Goal: Book appointment/travel/reservation

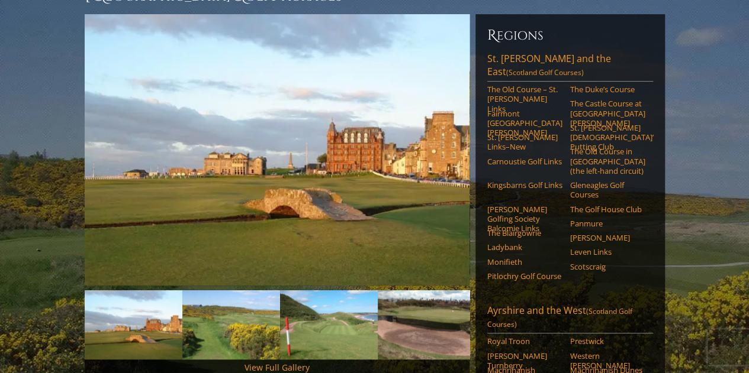
scroll to position [118, 0]
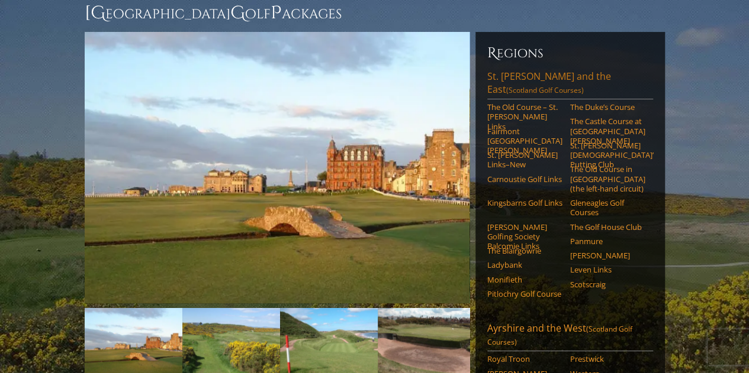
click at [520, 70] on link "St. Andrews and the East (Scotland Golf Courses)" at bounding box center [570, 85] width 166 height 30
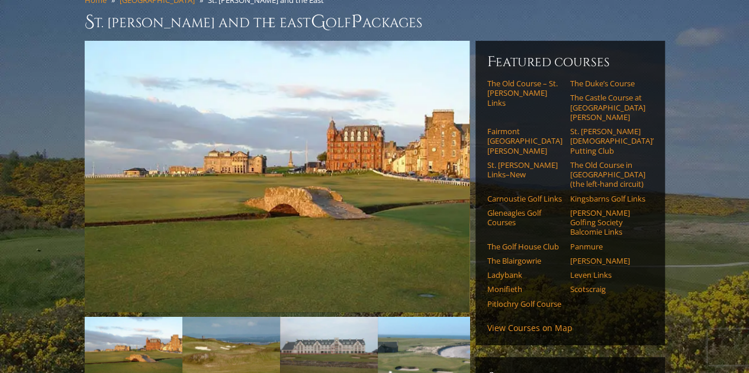
scroll to position [118, 0]
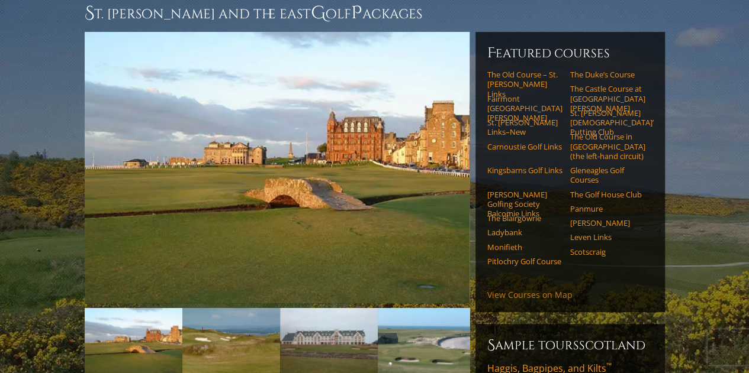
click at [517, 289] on link "View Courses on Map" at bounding box center [529, 294] width 85 height 11
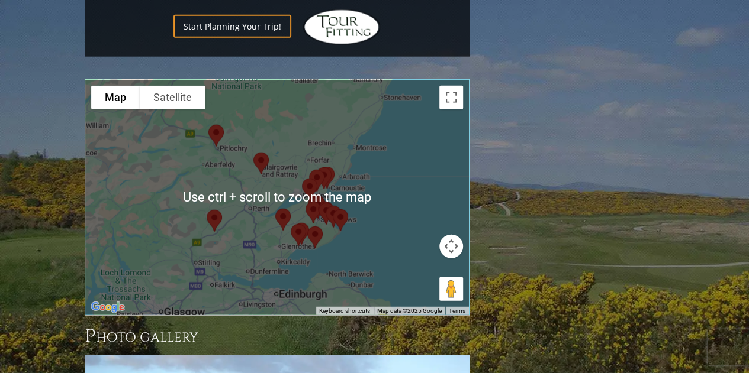
scroll to position [1487, 0]
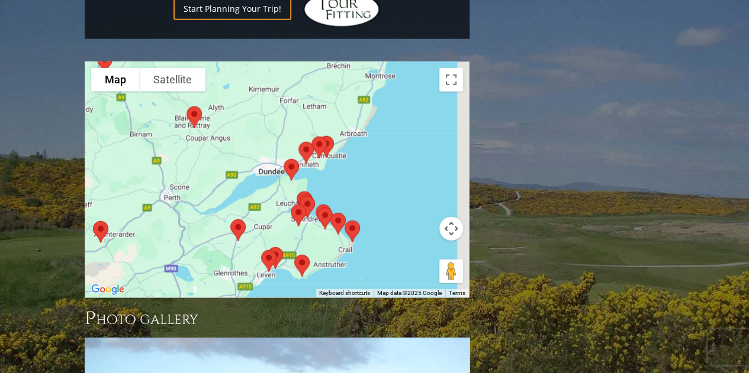
drag, startPoint x: 318, startPoint y: 85, endPoint x: 211, endPoint y: 134, distance: 118.6
click at [211, 135] on div at bounding box center [277, 180] width 384 height 236
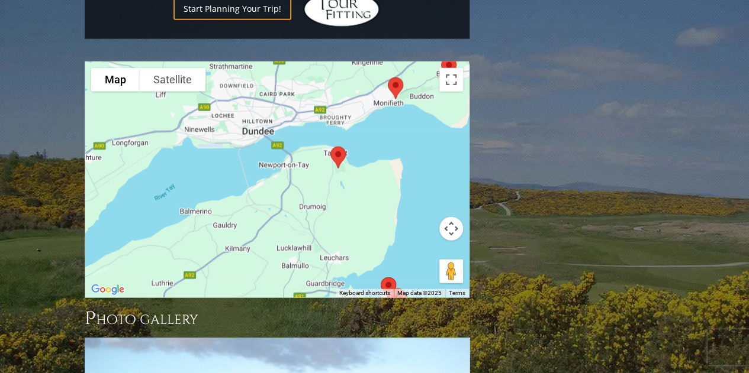
drag, startPoint x: 304, startPoint y: 82, endPoint x: 324, endPoint y: 196, distance: 115.4
click at [324, 196] on div at bounding box center [277, 180] width 384 height 236
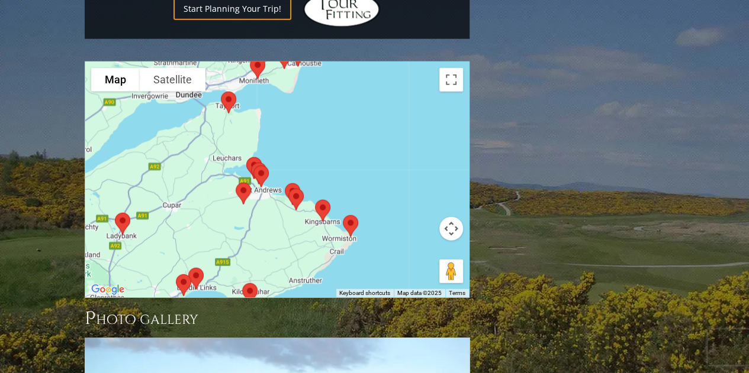
drag, startPoint x: 265, startPoint y: 147, endPoint x: 241, endPoint y: 83, distance: 68.7
click at [241, 83] on div at bounding box center [277, 180] width 384 height 236
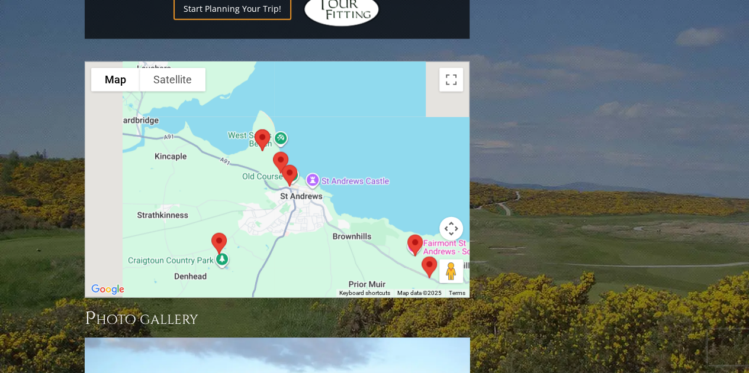
drag, startPoint x: 342, startPoint y: 199, endPoint x: 353, endPoint y: 207, distance: 12.8
click at [353, 207] on div at bounding box center [277, 180] width 384 height 236
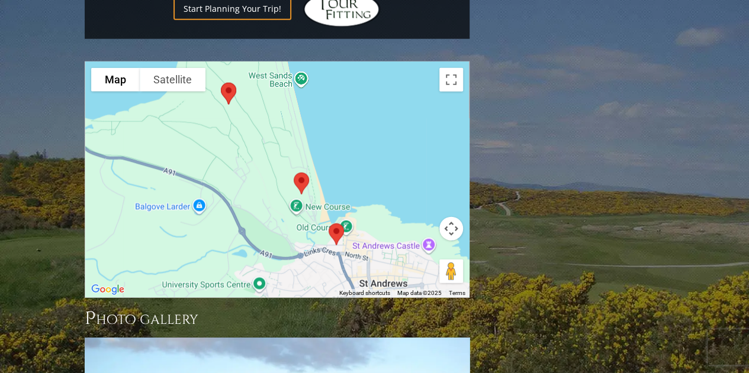
drag, startPoint x: 298, startPoint y: 165, endPoint x: 314, endPoint y: 191, distance: 30.3
click at [314, 191] on div at bounding box center [277, 180] width 384 height 236
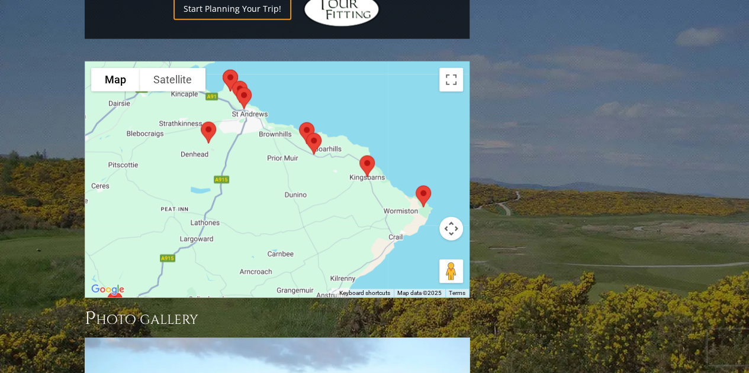
drag, startPoint x: 376, startPoint y: 194, endPoint x: 333, endPoint y: 105, distance: 98.5
click at [333, 105] on div at bounding box center [277, 180] width 384 height 236
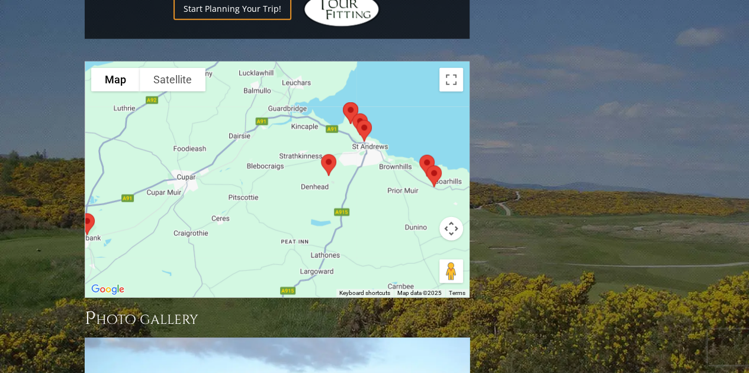
drag, startPoint x: 281, startPoint y: 114, endPoint x: 406, endPoint y: 155, distance: 132.1
click at [406, 155] on div at bounding box center [277, 180] width 384 height 236
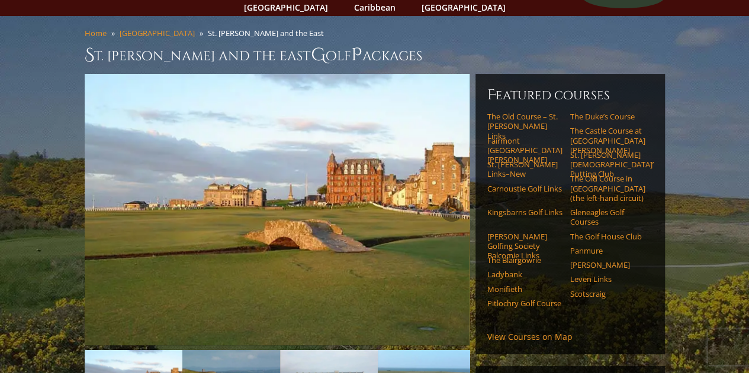
scroll to position [118, 0]
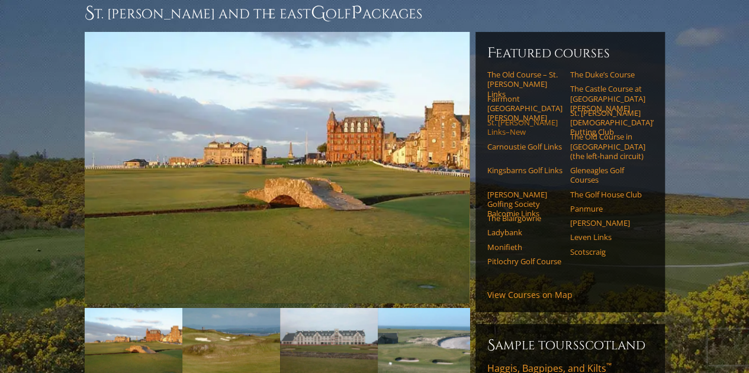
click at [528, 118] on link "St. Andrews Links–New" at bounding box center [524, 128] width 75 height 20
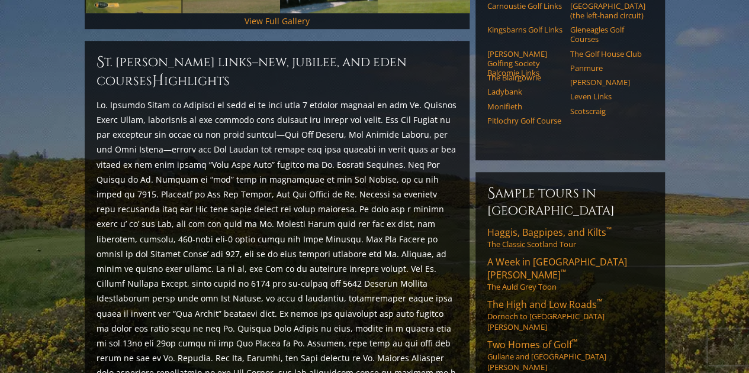
scroll to position [414, 0]
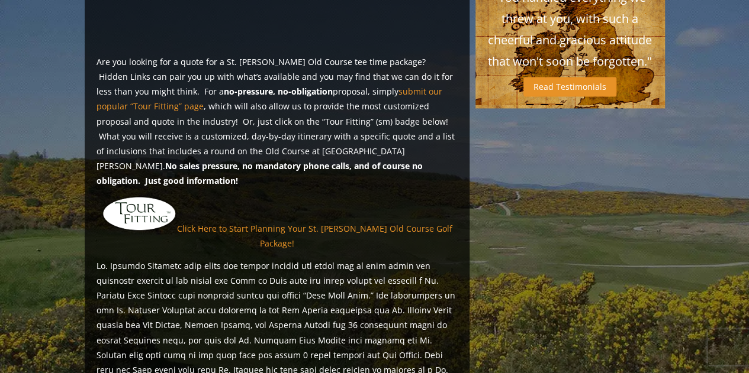
scroll to position [1001, 0]
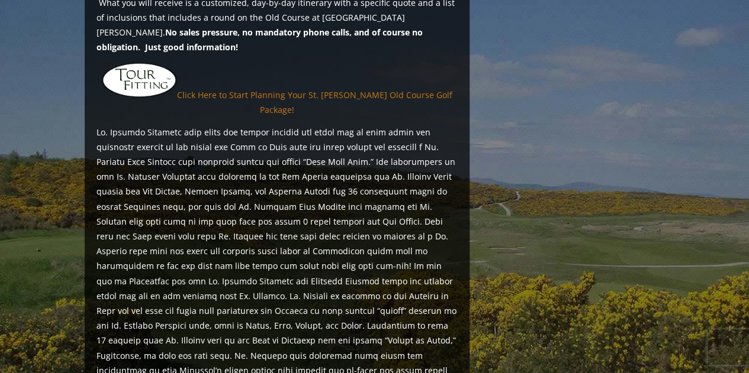
click at [280, 89] on link "Click Here to Start Planning Your St. [PERSON_NAME] Old Course Golf Package!" at bounding box center [314, 102] width 275 height 26
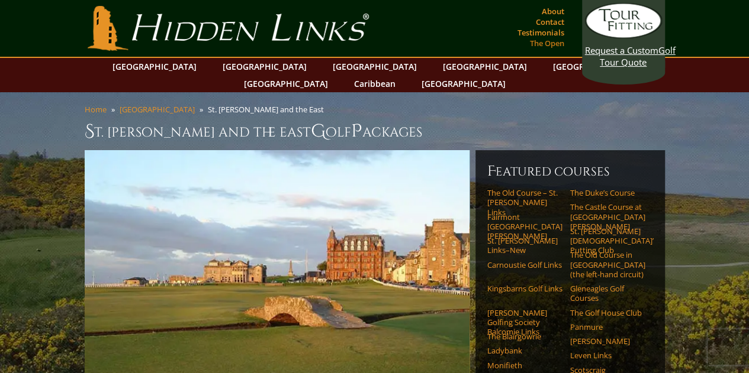
click at [541, 35] on link "The Open" at bounding box center [547, 43] width 40 height 17
